Goal: Task Accomplishment & Management: Use online tool/utility

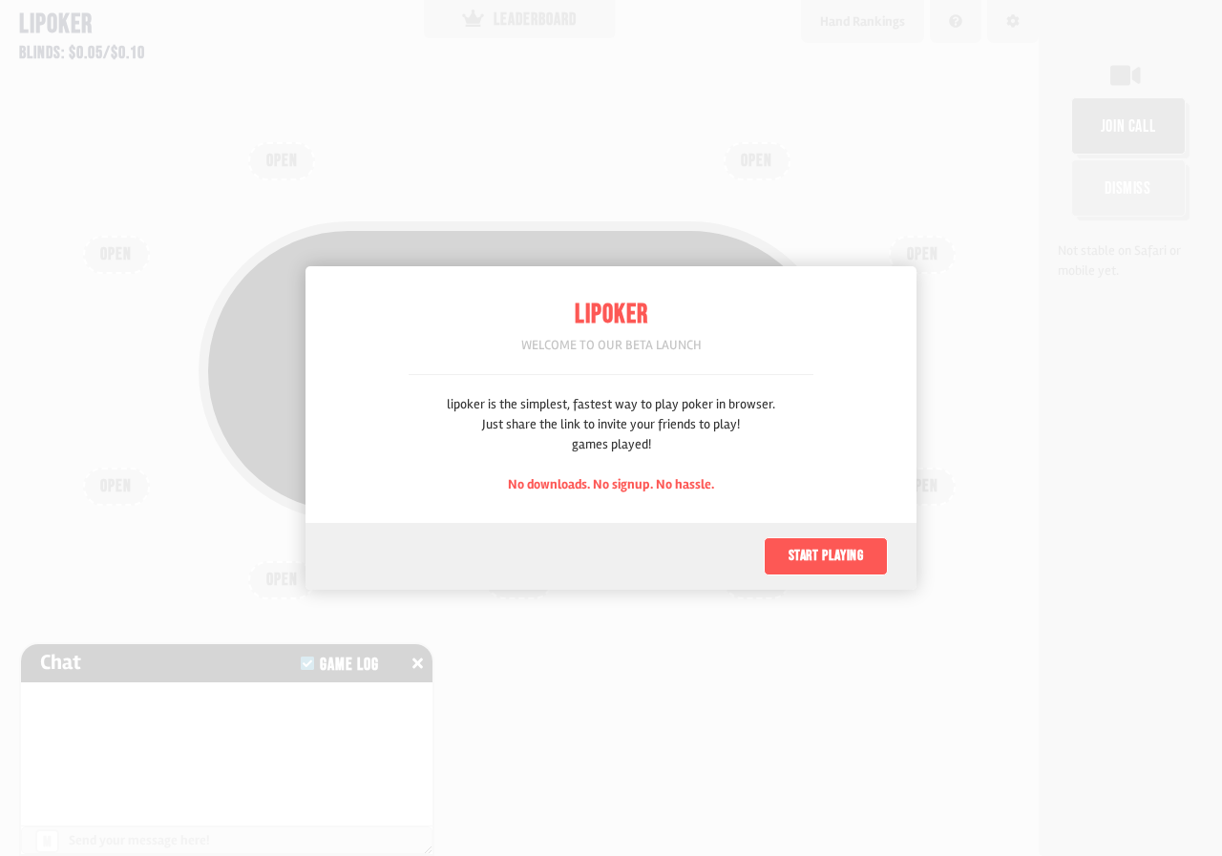
scroll to position [95, 0]
click at [825, 567] on button "Start playing" at bounding box center [826, 556] width 124 height 38
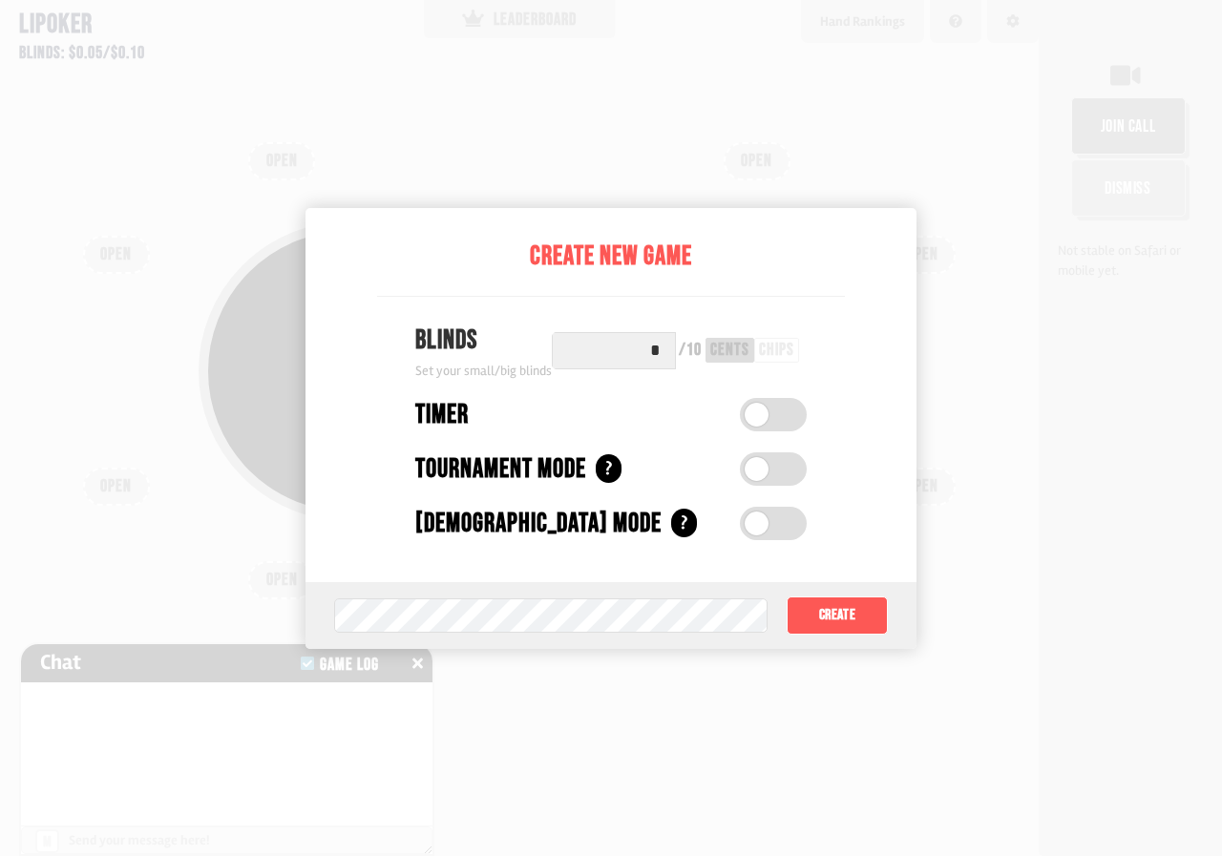
drag, startPoint x: 895, startPoint y: 610, endPoint x: 896, endPoint y: 632, distance: 22.0
click at [893, 611] on div "Game password (optional) Create" at bounding box center [610, 615] width 611 height 67
click at [855, 622] on button "Create" at bounding box center [837, 616] width 101 height 38
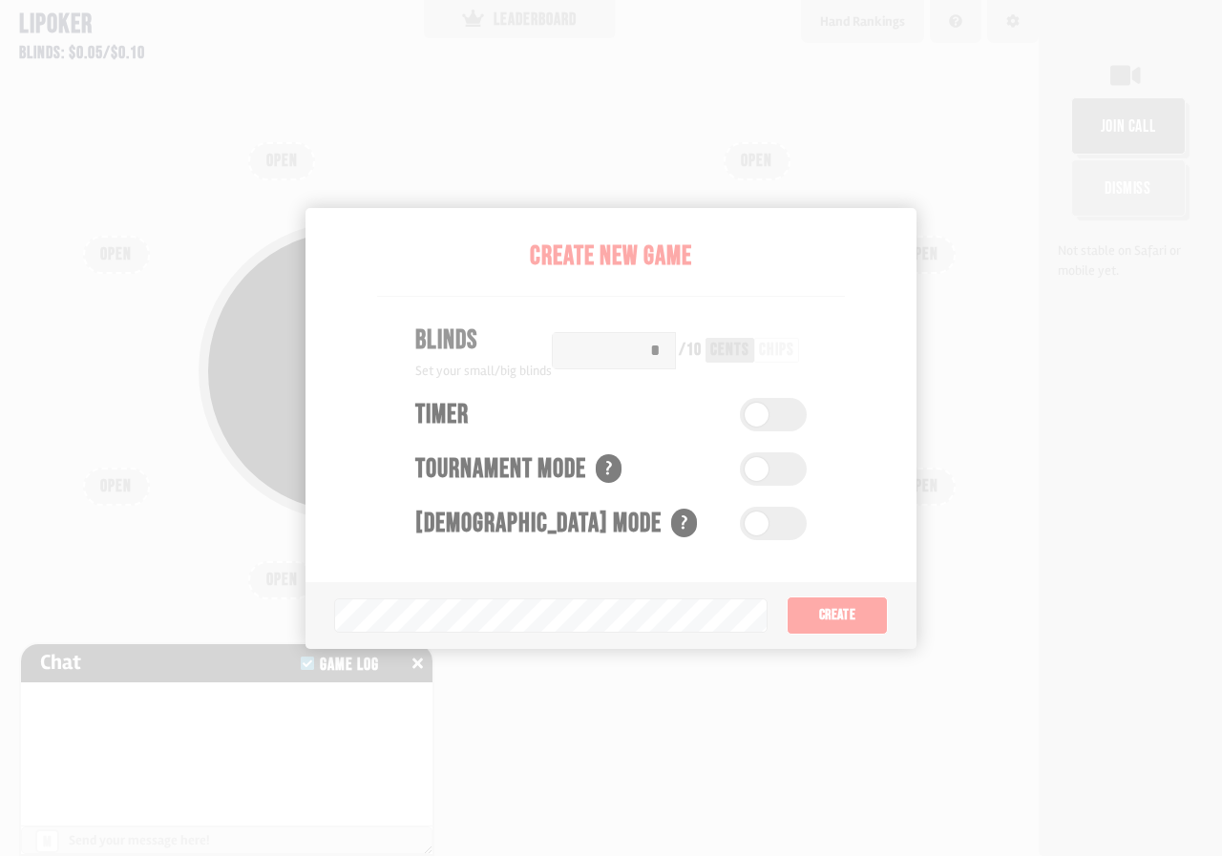
click at [667, 656] on div "Pot: $0.00 COPY GAME LINK OPEN OPEN OPEN OPEN OPEN OPEN OPEN OPEN OPEN" at bounding box center [519, 428] width 1039 height 856
drag, startPoint x: 787, startPoint y: 436, endPoint x: 776, endPoint y: 469, distance: 34.1
click at [776, 469] on div "Pot: $0.00 COPY GAME LINK" at bounding box center [519, 371] width 641 height 300
drag, startPoint x: 417, startPoint y: 662, endPoint x: 429, endPoint y: 673, distance: 15.5
click at [419, 664] on icon at bounding box center [417, 663] width 11 height 11
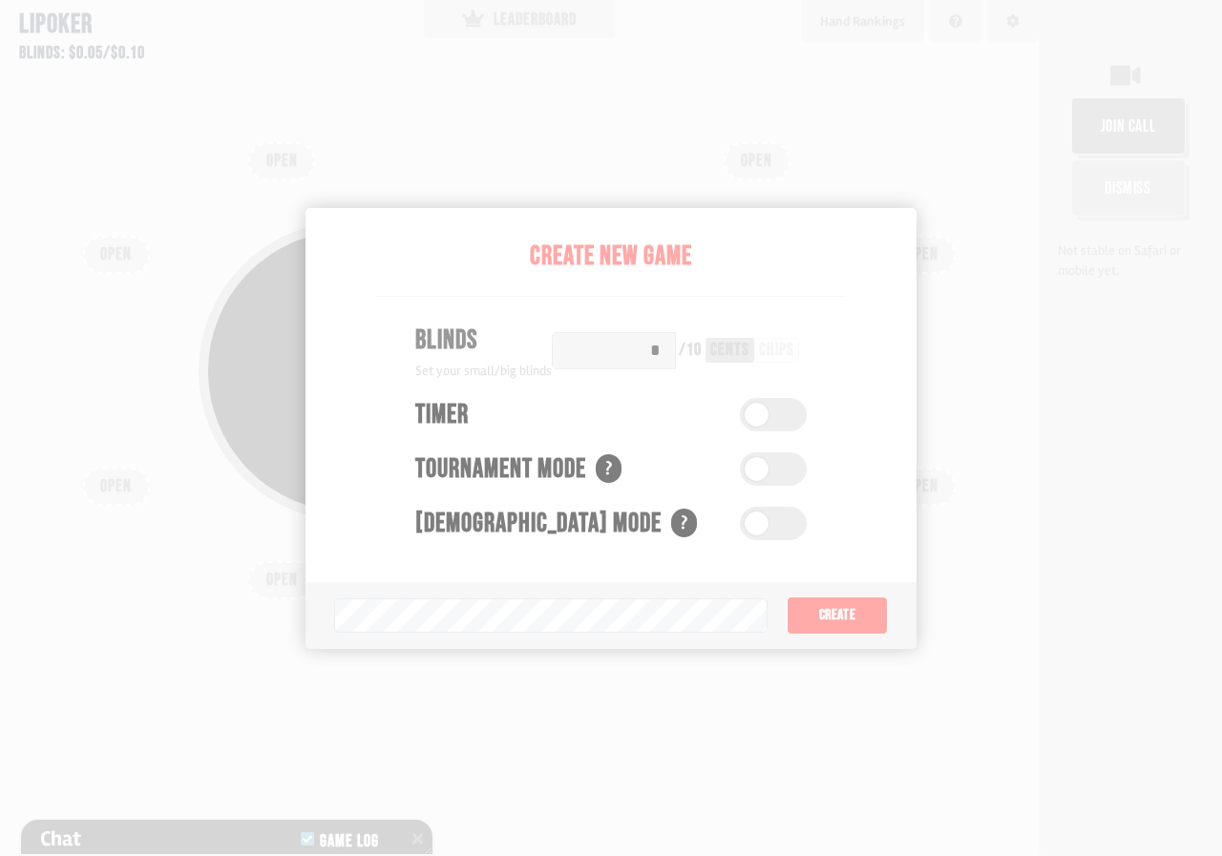
drag, startPoint x: 743, startPoint y: 349, endPoint x: 1107, endPoint y: 841, distance: 612.1
click at [877, 561] on div "Pot: $0.00 COPY GAME LINK" at bounding box center [519, 414] width 916 height 429
drag, startPoint x: 977, startPoint y: 617, endPoint x: 881, endPoint y: 626, distance: 95.9
click at [927, 649] on div "Pot: $0.00 COPY GAME LINK OPEN OPEN OPEN OPEN OPEN OPEN OPEN OPEN OPEN" at bounding box center [519, 428] width 1039 height 856
click at [832, 600] on div "Pot: $0.00 COPY GAME LINK" at bounding box center [519, 414] width 916 height 429
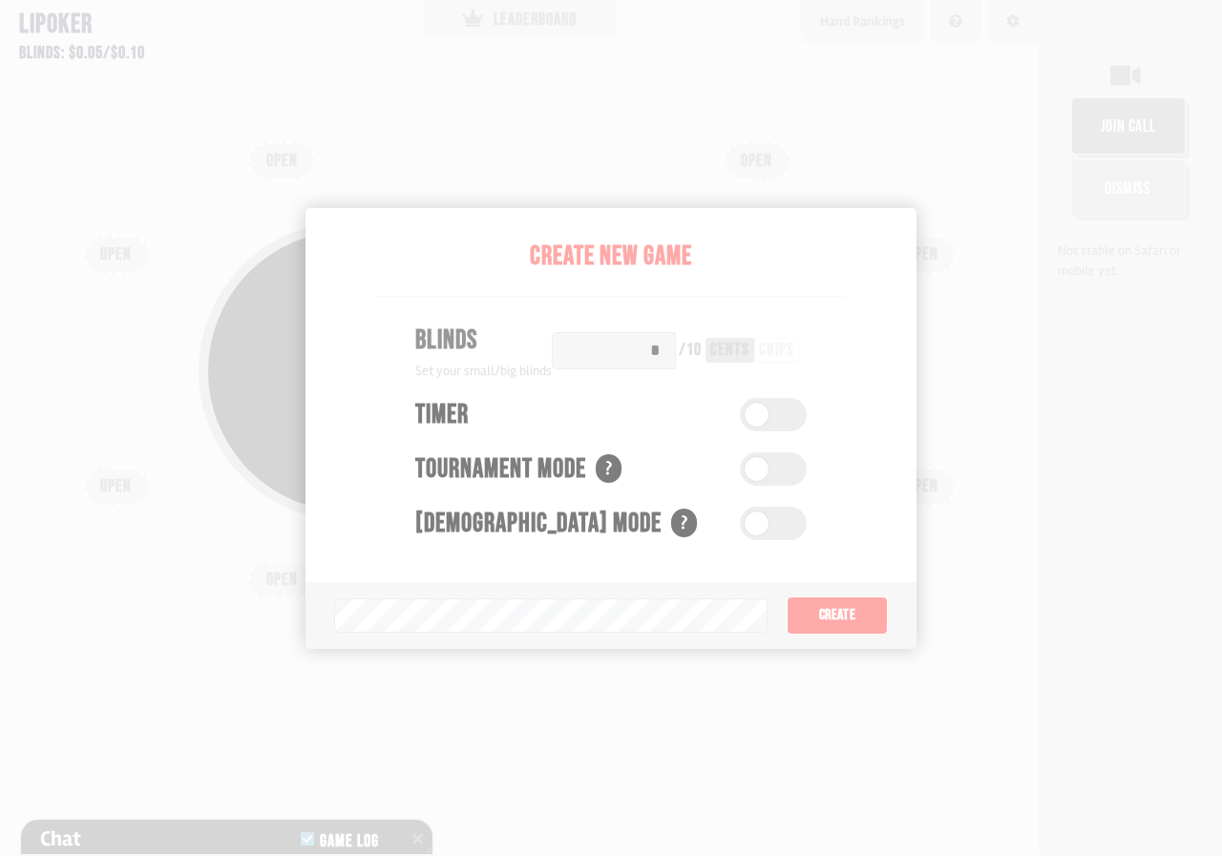
drag, startPoint x: 936, startPoint y: 766, endPoint x: 574, endPoint y: 425, distance: 497.7
click at [960, 829] on div "Pot: $0.00 COPY GAME LINK OPEN OPEN OPEN OPEN OPEN OPEN OPEN OPEN OPEN" at bounding box center [519, 428] width 1039 height 856
click at [762, 659] on div "Pot: $0.00 COPY GAME LINK OPEN OPEN OPEN OPEN OPEN OPEN OPEN OPEN OPEN" at bounding box center [519, 428] width 1039 height 856
click at [978, 681] on div "Pot: $0.00 COPY GAME LINK OPEN OPEN OPEN OPEN OPEN OPEN OPEN OPEN OPEN" at bounding box center [519, 428] width 1039 height 856
